Goal: Task Accomplishment & Management: Use online tool/utility

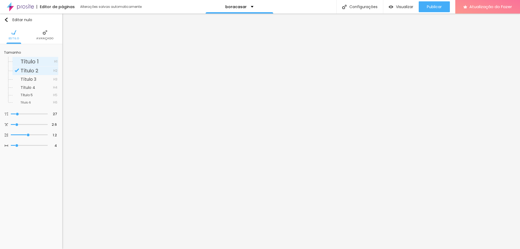
click at [38, 60] on font "Título 1" at bounding box center [30, 62] width 18 height 8
click at [43, 37] on font "Avançado" at bounding box center [44, 38] width 17 height 4
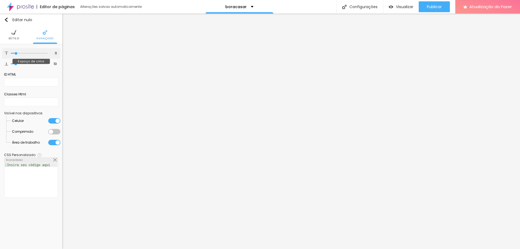
type input "22"
type input "26"
type input "24"
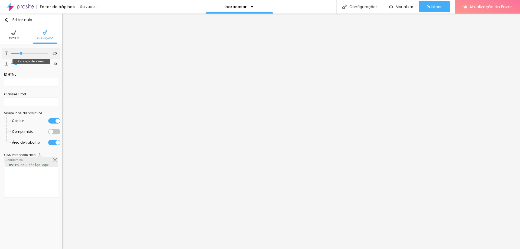
type input "24"
type input "18"
type input "16"
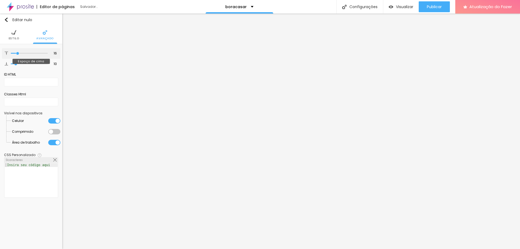
type input "15"
type input "13"
type input "11"
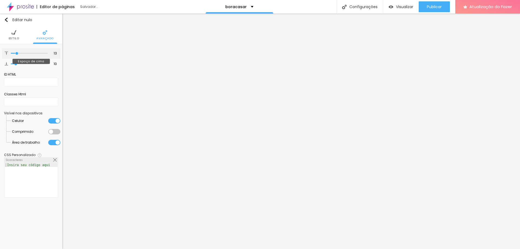
type input "11"
type input "10"
type input "9"
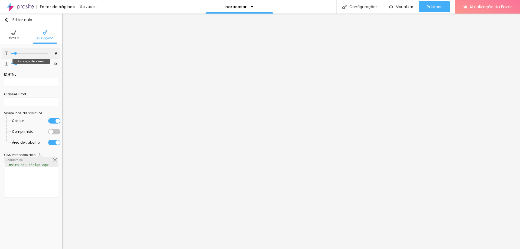
type input "7"
drag, startPoint x: 18, startPoint y: 54, endPoint x: 13, endPoint y: 59, distance: 7.8
type input "6"
click at [15, 54] on input "range" at bounding box center [29, 53] width 37 height 3
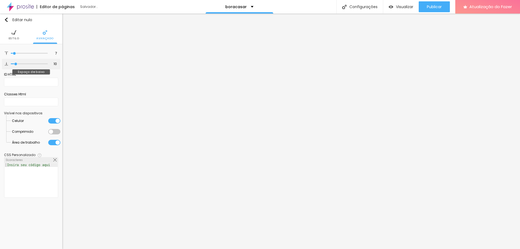
type input "6"
type input "13"
type input "18"
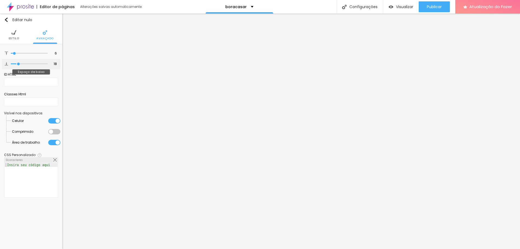
type input "19"
type input "20"
type input "16"
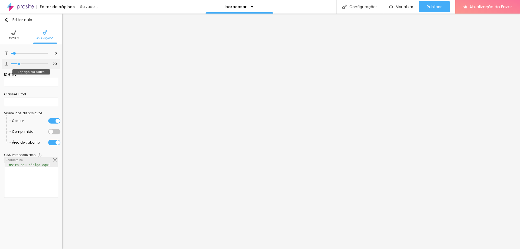
type input "16"
type input "7"
type input "6"
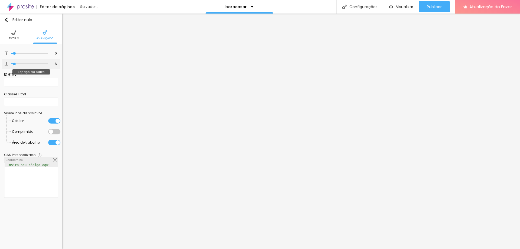
type input "5"
type input "4"
type input "3"
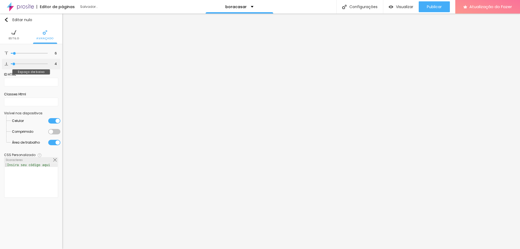
type input "3"
drag, startPoint x: 18, startPoint y: 64, endPoint x: 14, endPoint y: 64, distance: 3.8
type input "3"
click at [14, 64] on input "range" at bounding box center [29, 64] width 37 height 3
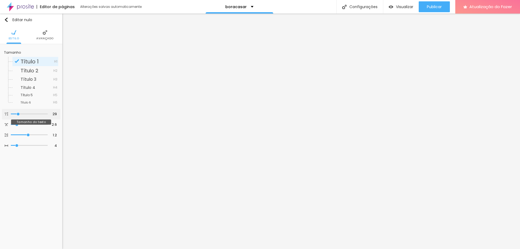
type input "28"
type input "35"
type input "37"
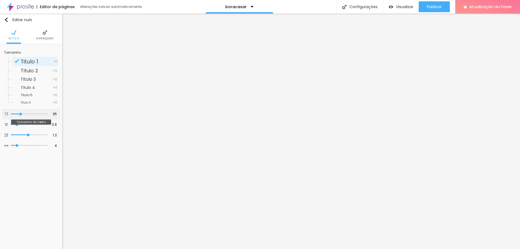
type input "37"
drag, startPoint x: 17, startPoint y: 114, endPoint x: 21, endPoint y: 114, distance: 4.6
type input "37"
click at [21, 114] on input "range" at bounding box center [29, 114] width 37 height 3
type input "28"
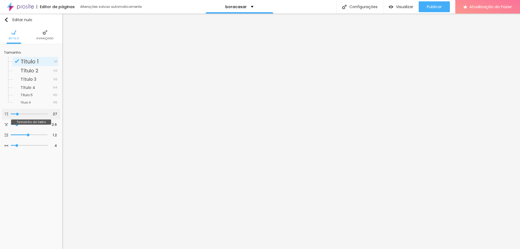
type input "28"
type input "31"
type input "32"
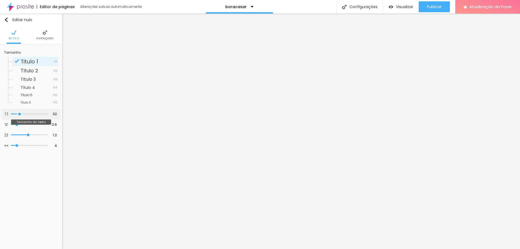
type input "33"
type input "34"
type input "35"
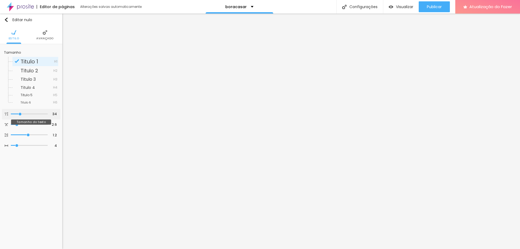
type input "35"
click at [21, 113] on input "range" at bounding box center [29, 114] width 37 height 3
type input "1.3"
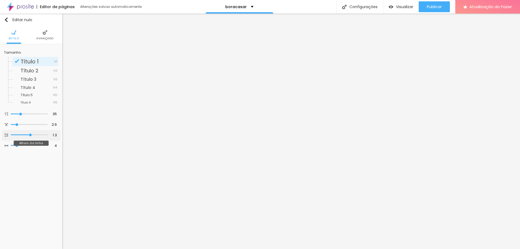
type input "1.4"
drag, startPoint x: 29, startPoint y: 135, endPoint x: 53, endPoint y: 127, distance: 24.8
type input "1.4"
click at [32, 134] on input "range" at bounding box center [29, 134] width 37 height 3
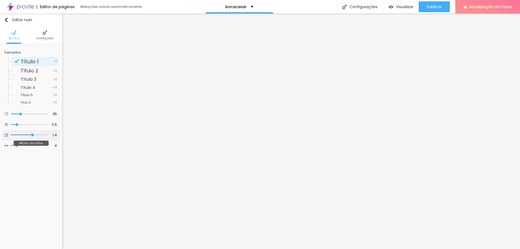
type input "1.3"
type input "1.4"
type input "1.5"
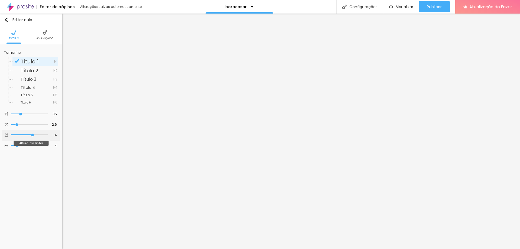
type input "1.5"
type input "1.6"
type input "1.7"
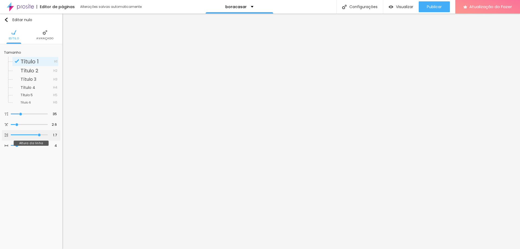
type input "1.8"
drag, startPoint x: 31, startPoint y: 135, endPoint x: 41, endPoint y: 135, distance: 10.3
type input "1.8"
click at [41, 135] on input "range" at bounding box center [29, 134] width 37 height 3
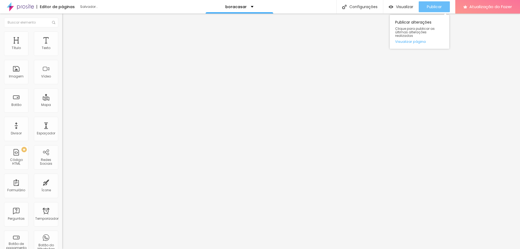
click at [342, 5] on font "Publicar" at bounding box center [434, 6] width 15 height 5
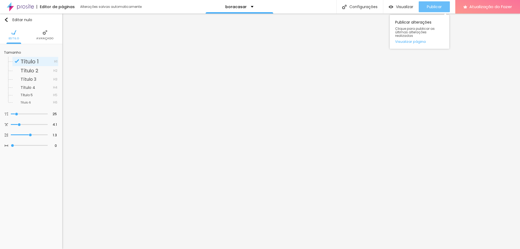
click at [342, 7] on font "Publicar" at bounding box center [434, 6] width 15 height 5
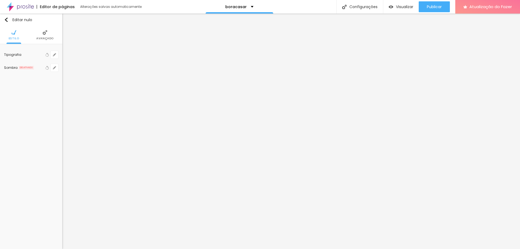
click at [43, 36] on li "Avançado" at bounding box center [44, 35] width 17 height 18
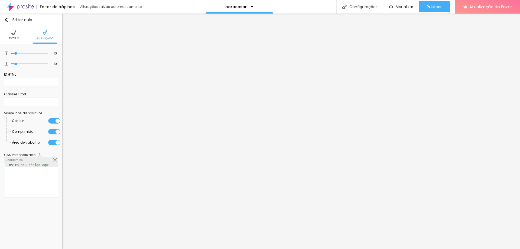
click at [53, 131] on div at bounding box center [54, 131] width 12 height 5
click at [57, 121] on div at bounding box center [54, 120] width 12 height 5
click at [342, 5] on font "Publicar" at bounding box center [434, 6] width 15 height 5
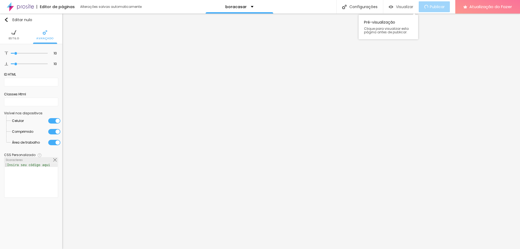
click at [342, 8] on font "Visualizar" at bounding box center [404, 6] width 17 height 5
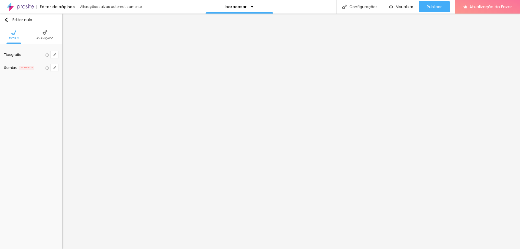
drag, startPoint x: 7, startPoint y: 21, endPoint x: 6, endPoint y: 31, distance: 10.4
click at [6, 21] on img "button" at bounding box center [6, 20] width 4 height 4
click at [9, 20] on div "Editar nulo" at bounding box center [18, 20] width 28 height 4
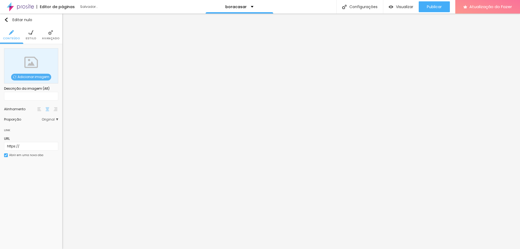
click at [31, 37] on font "Estilo" at bounding box center [31, 38] width 11 height 4
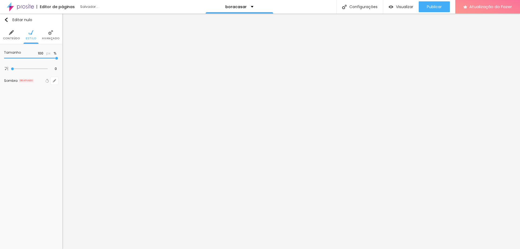
type input "90"
type input "80"
type input "75"
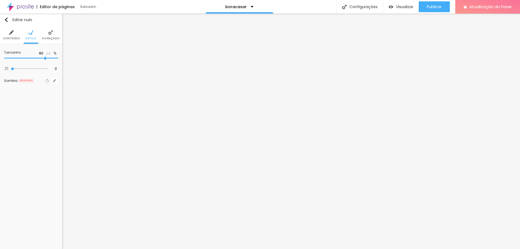
type input "75"
type input "70"
type input "65"
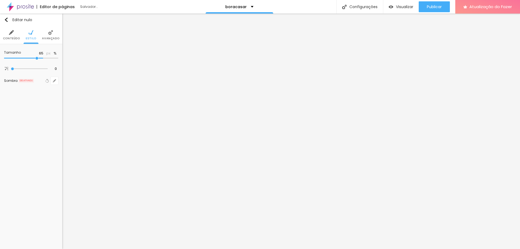
type input "60"
type input "55"
drag, startPoint x: 42, startPoint y: 57, endPoint x: 31, endPoint y: 57, distance: 11.4
type input "55"
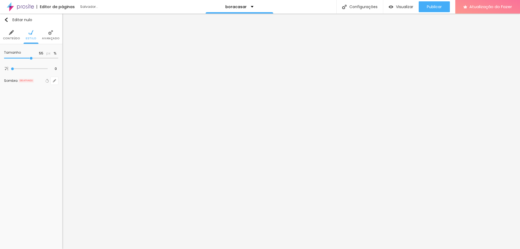
click at [31, 57] on input "range" at bounding box center [31, 58] width 54 height 3
type input "45"
type input "35"
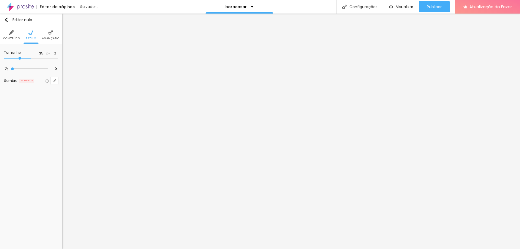
type input "25"
type input "15"
drag, startPoint x: 31, startPoint y: 58, endPoint x: 31, endPoint y: 63, distance: 4.7
type input "20"
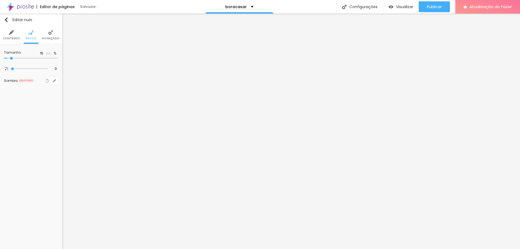
click at [12, 58] on input "range" at bounding box center [31, 58] width 54 height 3
type input "20"
click at [48, 36] on li "Avançado" at bounding box center [50, 35] width 17 height 18
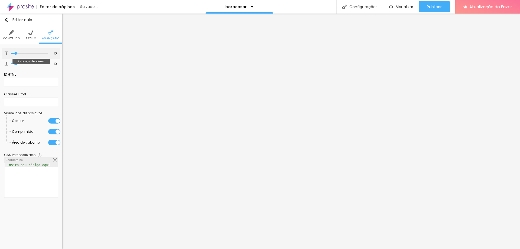
type input "7"
type input "2"
type input "1"
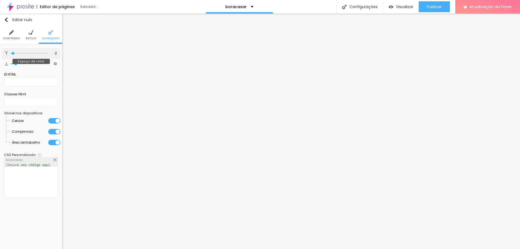
type input "1"
type input "8"
type input "11"
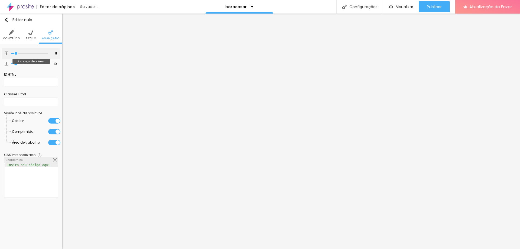
type input "11"
click at [16, 53] on input "range" at bounding box center [29, 53] width 37 height 3
click at [30, 35] on li "Estilo" at bounding box center [31, 35] width 11 height 18
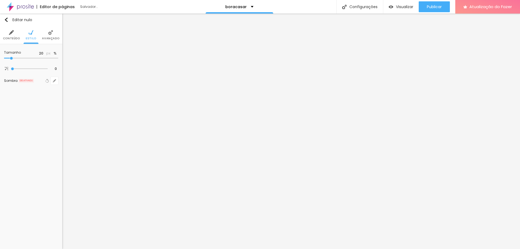
type input "15"
drag, startPoint x: 11, startPoint y: 58, endPoint x: 50, endPoint y: 61, distance: 38.9
click at [13, 57] on input "range" at bounding box center [31, 58] width 54 height 3
type input "20"
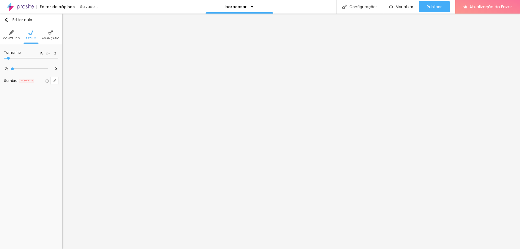
type input "20"
click at [4, 18] on button "Editar nulo" at bounding box center [31, 20] width 62 height 12
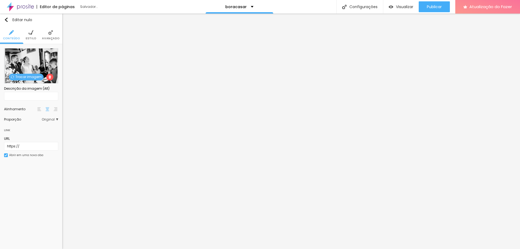
click at [27, 76] on font "Trocar imagem" at bounding box center [28, 76] width 26 height 5
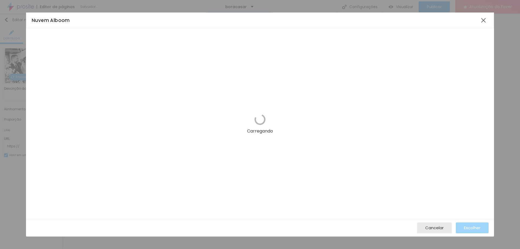
drag, startPoint x: 402, startPoint y: 158, endPoint x: 405, endPoint y: 156, distance: 3.5
click at [342, 156] on div "Carregando" at bounding box center [260, 123] width 468 height 191
click at [342, 222] on div "Cancelar Escolher" at bounding box center [260, 228] width 468 height 18
click at [342, 229] on font "Cancelar" at bounding box center [434, 228] width 18 height 6
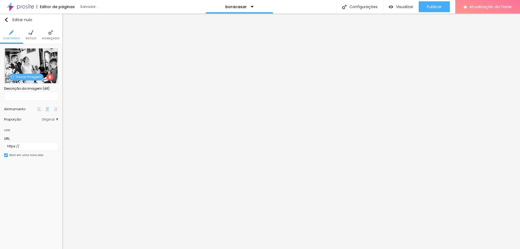
click at [38, 71] on div "Trocar imagem" at bounding box center [31, 65] width 54 height 35
click at [33, 77] on font "Trocar imagem" at bounding box center [28, 76] width 26 height 5
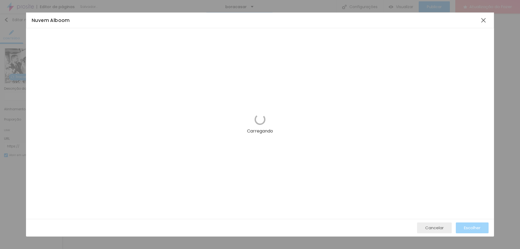
click at [342, 229] on button "Cancelar" at bounding box center [434, 227] width 35 height 11
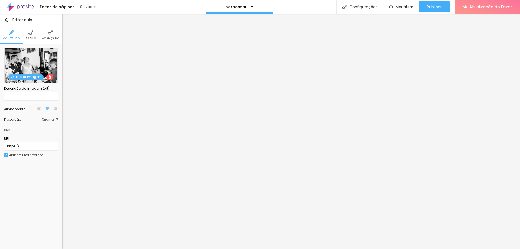
click at [36, 78] on font "Trocar imagem" at bounding box center [28, 76] width 26 height 5
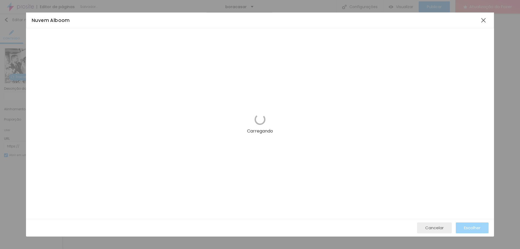
click at [342, 225] on font "Cancelar" at bounding box center [434, 228] width 18 height 6
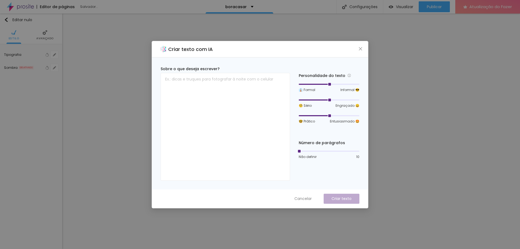
click at [342, 50] on div "Criar texto com IA" at bounding box center [260, 49] width 216 height 16
click at [342, 49] on icon "fechar" at bounding box center [360, 49] width 4 height 4
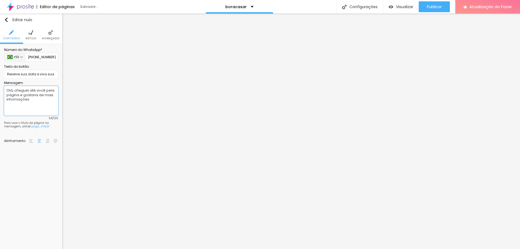
drag, startPoint x: 31, startPoint y: 98, endPoint x: 4, endPoint y: 90, distance: 28.1
click at [4, 90] on div "Número do WhatsApp * (31)99711-7966 + 55 Texto do botão Reserve sua data e viva…" at bounding box center [31, 97] width 62 height 107
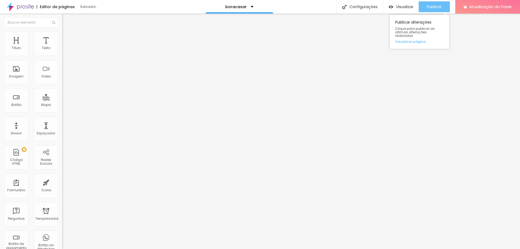
click at [342, 6] on font "Publicar" at bounding box center [434, 6] width 15 height 5
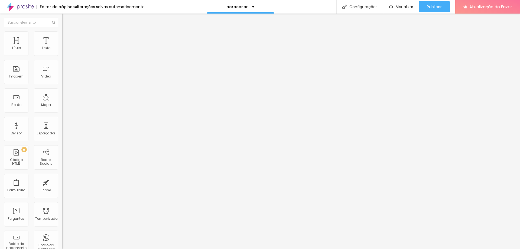
click at [62, 111] on input "https://" at bounding box center [94, 108] width 65 height 5
drag, startPoint x: 21, startPoint y: 145, endPoint x: 0, endPoint y: 145, distance: 21.1
click at [62, 124] on div "Trocar imagem Descrição da imagem (Alt) Alinhamento Proporção Original Cinema 1…" at bounding box center [93, 82] width 62 height 81
paste input "youtube.com/shorts/aaDoDsNzVE0?si=dp1yeBoJXd4tfwYg"
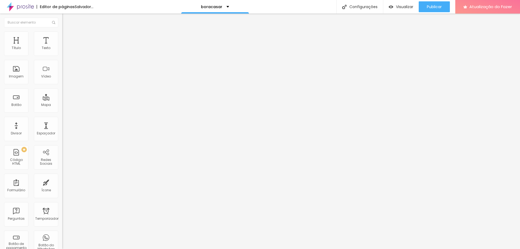
type input "https://youtube.com/shorts/aaDoDsNzVE0?si=dp1yeBoJXd4tfwYg"
click at [62, 102] on div "Link" at bounding box center [93, 100] width 62 height 3
click at [92, 47] on span at bounding box center [93, 44] width 3 height 5
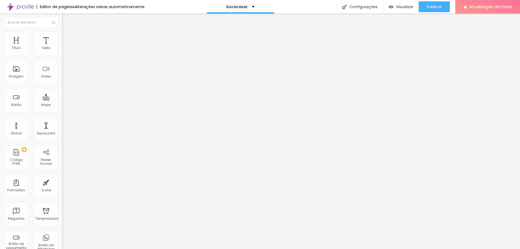
drag, startPoint x: 8, startPoint y: 19, endPoint x: 22, endPoint y: 26, distance: 15.4
click at [66, 19] on div "Editar nulo" at bounding box center [80, 20] width 28 height 4
click at [67, 37] on font "Estilo" at bounding box center [71, 35] width 8 height 5
click at [62, 37] on li "Avançado" at bounding box center [93, 39] width 62 height 5
click at [62, 31] on li "Conteúdo" at bounding box center [93, 28] width 62 height 5
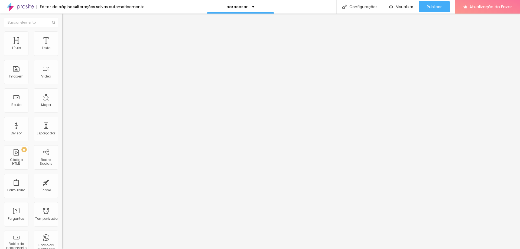
drag, startPoint x: 20, startPoint y: 59, endPoint x: 15, endPoint y: 60, distance: 5.5
click at [62, 51] on input "text" at bounding box center [94, 47] width 65 height 5
drag, startPoint x: 7, startPoint y: 60, endPoint x: 50, endPoint y: 59, distance: 42.5
click at [62, 60] on div "URL do vídeo Alinhamento Proporção Padrão 4:3 Ultrawide 21:9 Largo 16:9 Padrão …" at bounding box center [93, 73] width 62 height 63
paste input "https://youtube.com/shorts/aaDoDsNzVE0?si=dp1yeBoJXd4tfwYg"
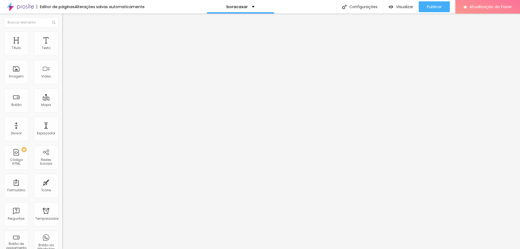
scroll to position [0, 58]
type input "https://youtube.com/shorts/aaDoDsNzVE0?si=dp1yeBoJXd4tfwYg"
click at [62, 51] on input "https://youtube.com/shorts/aaDoDsNzVE0?si=dp1yeBoJXd4tfwYg" at bounding box center [94, 47] width 65 height 5
click at [62, 51] on input "text" at bounding box center [94, 47] width 65 height 5
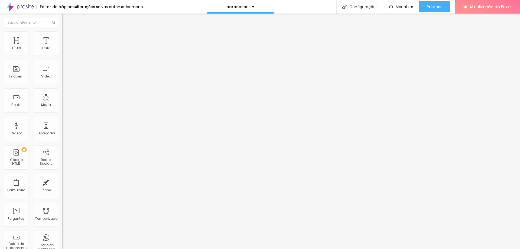
paste input "https://youtube.com/shorts/aaDoDsNzVE0?si=MICiAiRgvvmw2upd"
type input "https://youtube.com/shorts/aaDoDsNzVE0?si=MICiAiRgvvmw2upd"
click at [425, 8] on button "Publicar" at bounding box center [433, 6] width 31 height 11
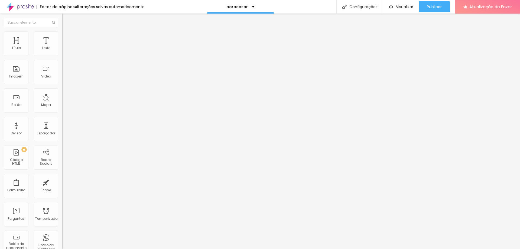
click at [62, 51] on input "[URL][DOMAIN_NAME]" at bounding box center [94, 47] width 65 height 5
click at [67, 37] on font "Estilo" at bounding box center [71, 35] width 8 height 5
click at [62, 37] on li "Avançado" at bounding box center [93, 39] width 62 height 5
click at [92, 47] on span at bounding box center [93, 44] width 3 height 5
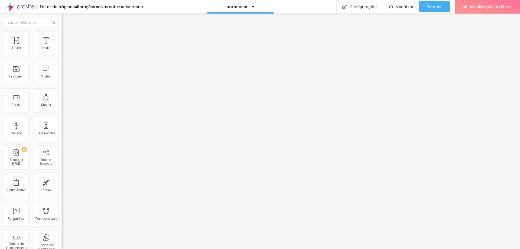
click at [66, 47] on font "Adicionar imagem" at bounding box center [82, 44] width 32 height 5
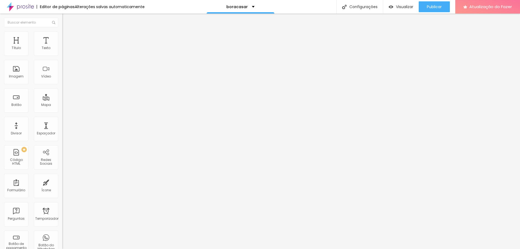
click at [62, 51] on input "https://youtube.com/shorts/aaDoDsNzVE0?si=MICiAiRgvvmw2upd" at bounding box center [94, 47] width 65 height 5
click at [62, 51] on input "text" at bounding box center [94, 47] width 65 height 5
paste input "https://youtube.com/shorts/aaDoDsNzVE0?si=MICiAiRgvvmw2upd"
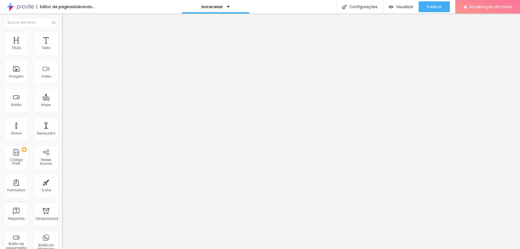
type input "https://youtube.com/shorts/aaDoDsNzVE0?si=MICiAiRgvvmw2upd"
drag, startPoint x: 47, startPoint y: 94, endPoint x: 53, endPoint y: 94, distance: 5.4
click at [62, 102] on div at bounding box center [93, 102] width 62 height 0
click at [62, 81] on span "Padrão 4:3" at bounding box center [71, 78] width 18 height 5
click at [62, 87] on div "Largo 16:9" at bounding box center [93, 85] width 62 height 3
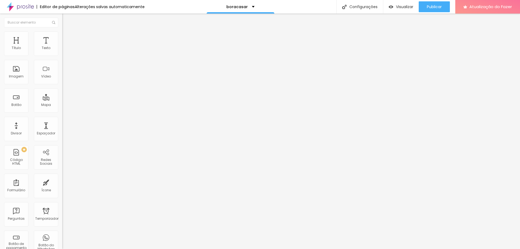
click at [62, 89] on div "Largo 16:9" at bounding box center [93, 86] width 62 height 5
click at [62, 96] on font "Vertical 1" at bounding box center [69, 93] width 14 height 5
click at [438, 5] on font "Publicar" at bounding box center [434, 6] width 15 height 5
click at [398, 6] on font "Visualizar" at bounding box center [399, 6] width 17 height 5
click at [62, 51] on input "https://youtube.com/shorts/aaDoDsNzVE0?si=MICiAiRgvvmw2upd" at bounding box center [94, 47] width 65 height 5
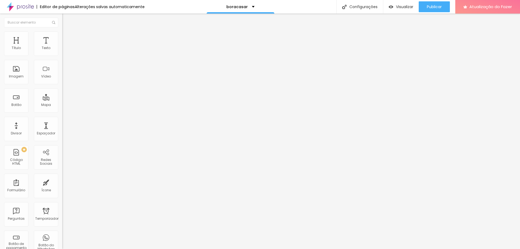
scroll to position [0, 60]
paste input "text"
type input "https://youtube.com/shorts/aaDoDsNzVE0"
click at [62, 102] on div at bounding box center [93, 102] width 62 height 0
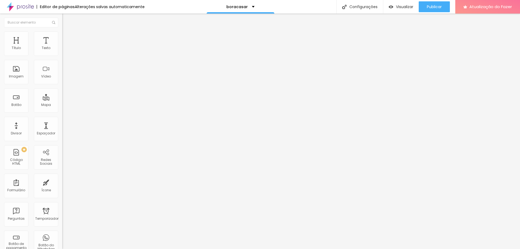
scroll to position [0, 0]
click at [62, 102] on div at bounding box center [93, 102] width 62 height 0
click at [431, 8] on font "Publicar" at bounding box center [434, 6] width 15 height 5
drag, startPoint x: 5, startPoint y: 18, endPoint x: 11, endPoint y: 22, distance: 7.4
click at [66, 18] on img "button" at bounding box center [68, 20] width 4 height 4
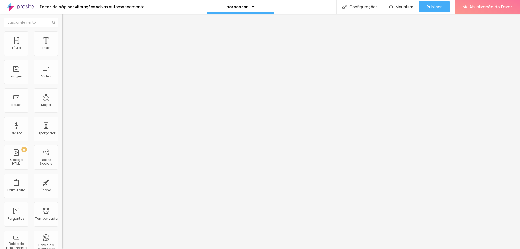
click at [62, 51] on input "text" at bounding box center [94, 47] width 65 height 5
paste input "https://youtube.com/shorts/aaDoDsNzVE0"
type input "https://youtube.com/shorts/aaDoDsNzVE0"
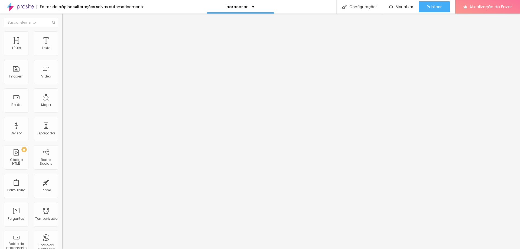
click at [62, 86] on div "Proporção Padrão 4:3 Ultrawide 21:9 Largo 16:9 Padrão 4:3 Vertical 1 3:4 Vertic…" at bounding box center [93, 86] width 62 height 25
click at [62, 81] on span "Padrão 4:3" at bounding box center [71, 78] width 18 height 5
click at [77, 96] on font "3:4" at bounding box center [79, 93] width 5 height 5
click at [67, 37] on font "Estilo" at bounding box center [71, 35] width 8 height 5
click at [62, 35] on img at bounding box center [64, 33] width 5 height 5
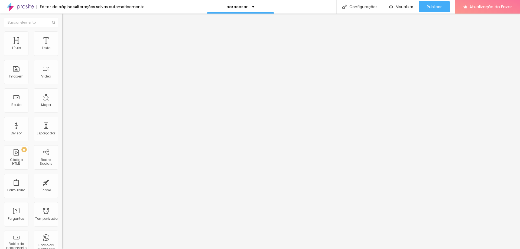
click at [62, 37] on img at bounding box center [64, 39] width 5 height 5
click at [62, 111] on input "https://www.ericavalufotosefilmes.com.br/casamento" at bounding box center [94, 108] width 65 height 5
paste input "www.ericavalufotosefilmes.com.br/boracasar"
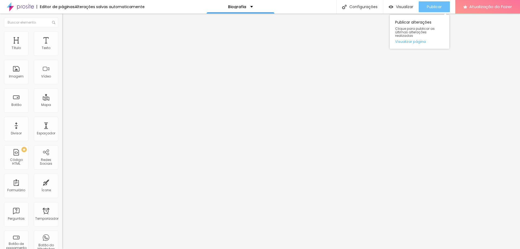
type input "www.ericavalufotosefilmes.com.br/boracasar"
drag, startPoint x: 430, startPoint y: 6, endPoint x: 431, endPoint y: 15, distance: 8.3
click at [431, 7] on font "Publicar" at bounding box center [434, 6] width 15 height 5
click at [423, 4] on button "Publicar" at bounding box center [433, 6] width 31 height 11
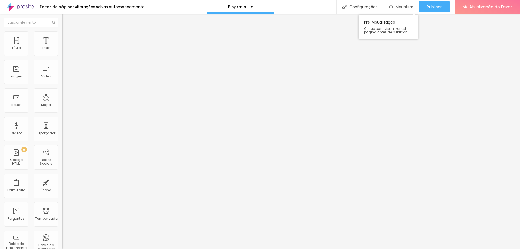
click at [396, 9] on font "Visualizar" at bounding box center [404, 6] width 17 height 5
click at [62, 36] on li "Estilo" at bounding box center [93, 33] width 62 height 5
click at [62, 37] on img at bounding box center [64, 39] width 5 height 5
click at [62, 31] on img at bounding box center [64, 28] width 5 height 5
click at [62, 111] on input "www.ericavalufotosefilmes.com.br/boracasar" at bounding box center [94, 108] width 65 height 5
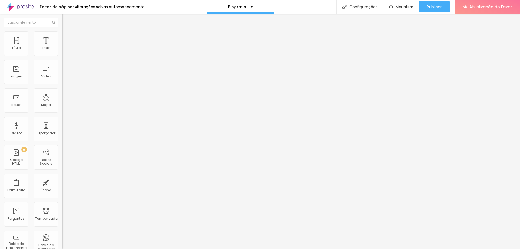
scroll to position [0, 26]
paste input "https://"
type input "https://www.ericavalufotosefilmes.com.br/boracasar"
click at [440, 4] on font "Publicar" at bounding box center [434, 6] width 15 height 5
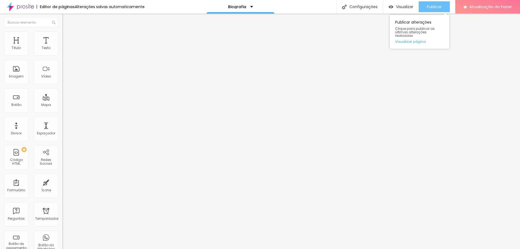
scroll to position [0, 0]
click at [397, 5] on font "Visualizar" at bounding box center [404, 6] width 17 height 5
click at [439, 8] on font "Publicar" at bounding box center [434, 6] width 15 height 5
click at [435, 4] on font "Publicar" at bounding box center [434, 6] width 15 height 5
